Goal: Navigation & Orientation: Go to known website

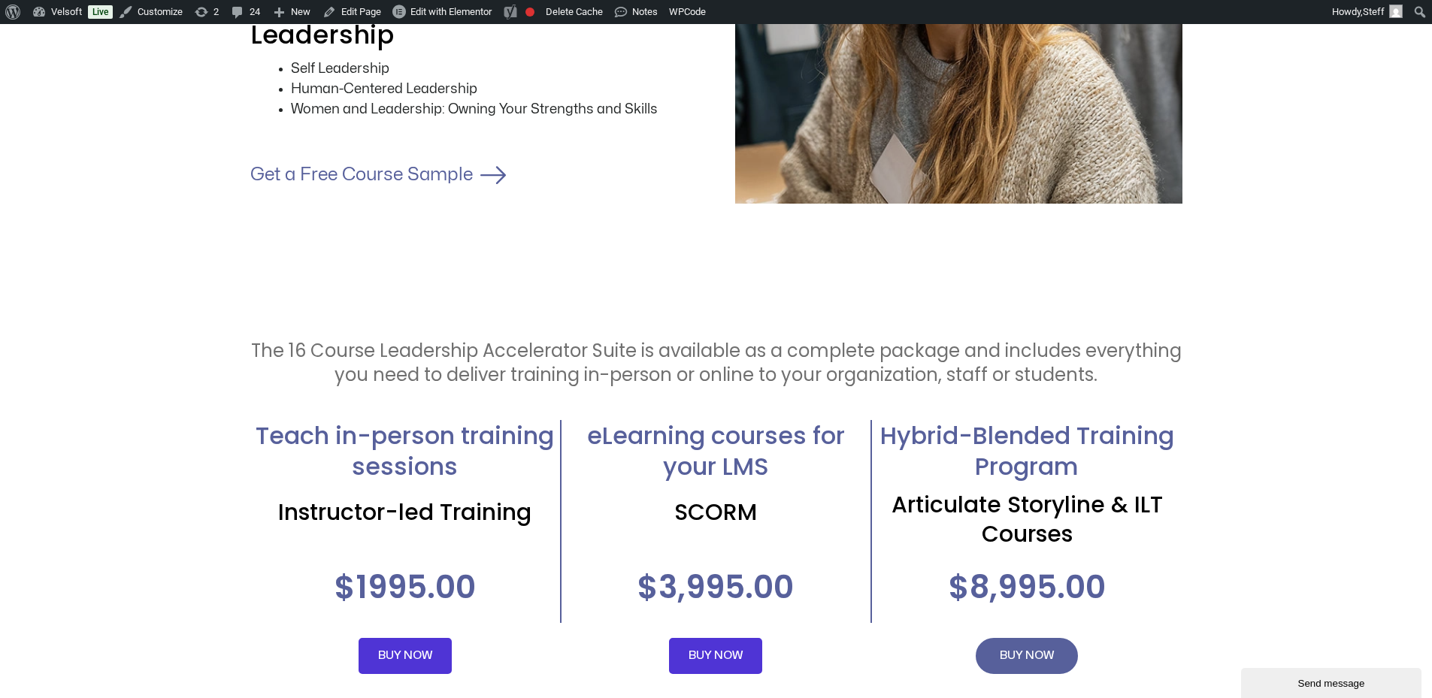
scroll to position [3007, 0]
